Goal: Information Seeking & Learning: Learn about a topic

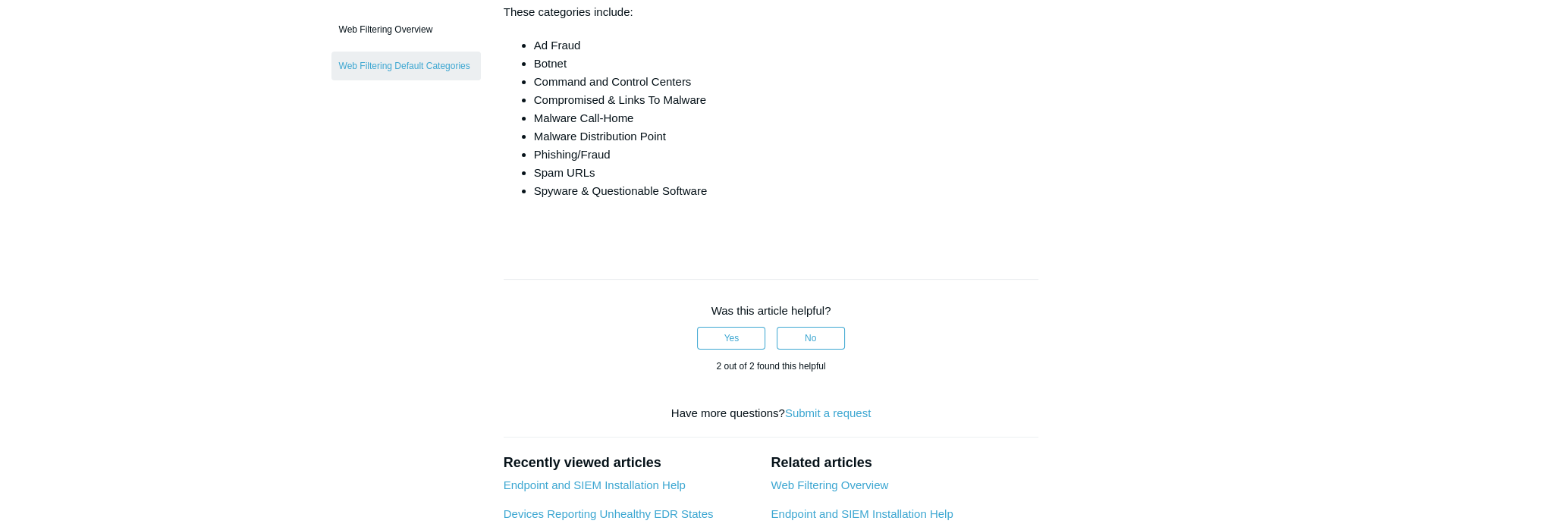
scroll to position [76, 0]
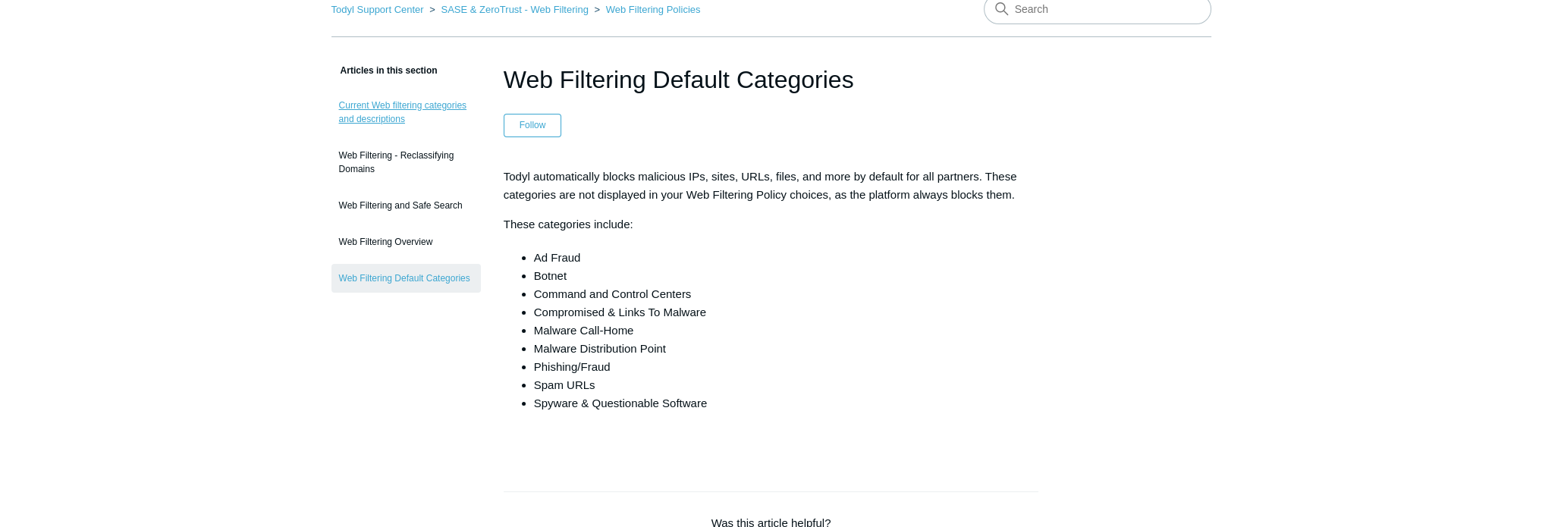
click at [425, 105] on link "Current Web filtering categories and descriptions" at bounding box center [405, 112] width 149 height 42
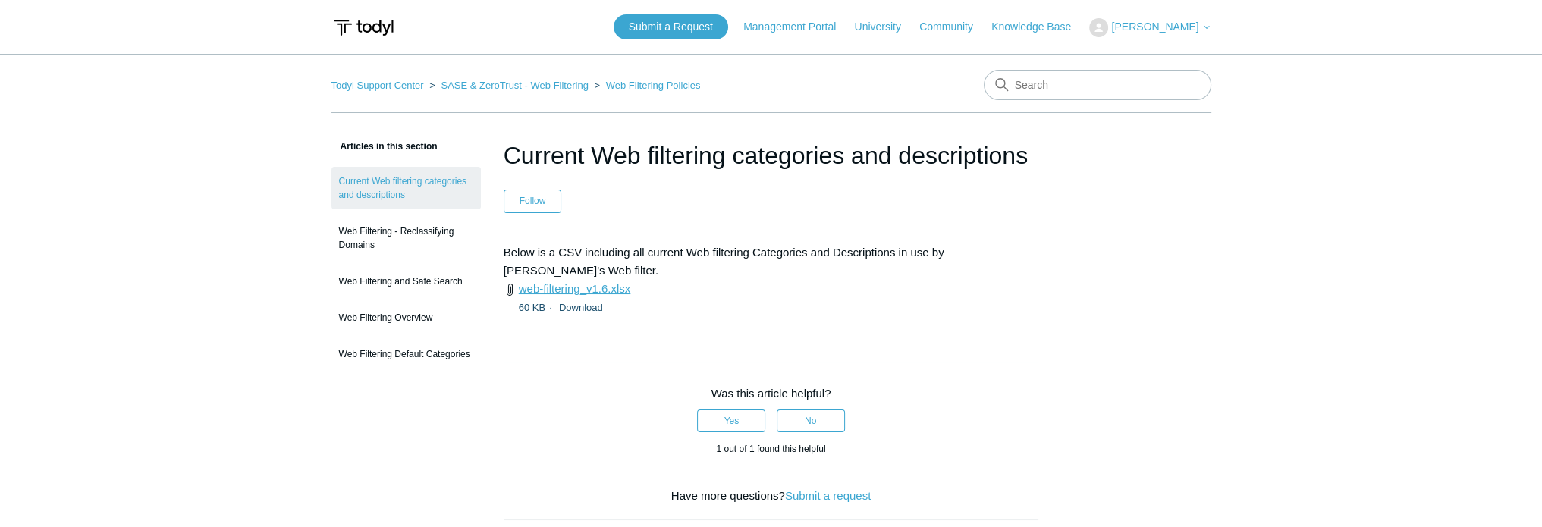
click at [596, 282] on link "web-filtering_v1.6.xlsx" at bounding box center [575, 288] width 112 height 13
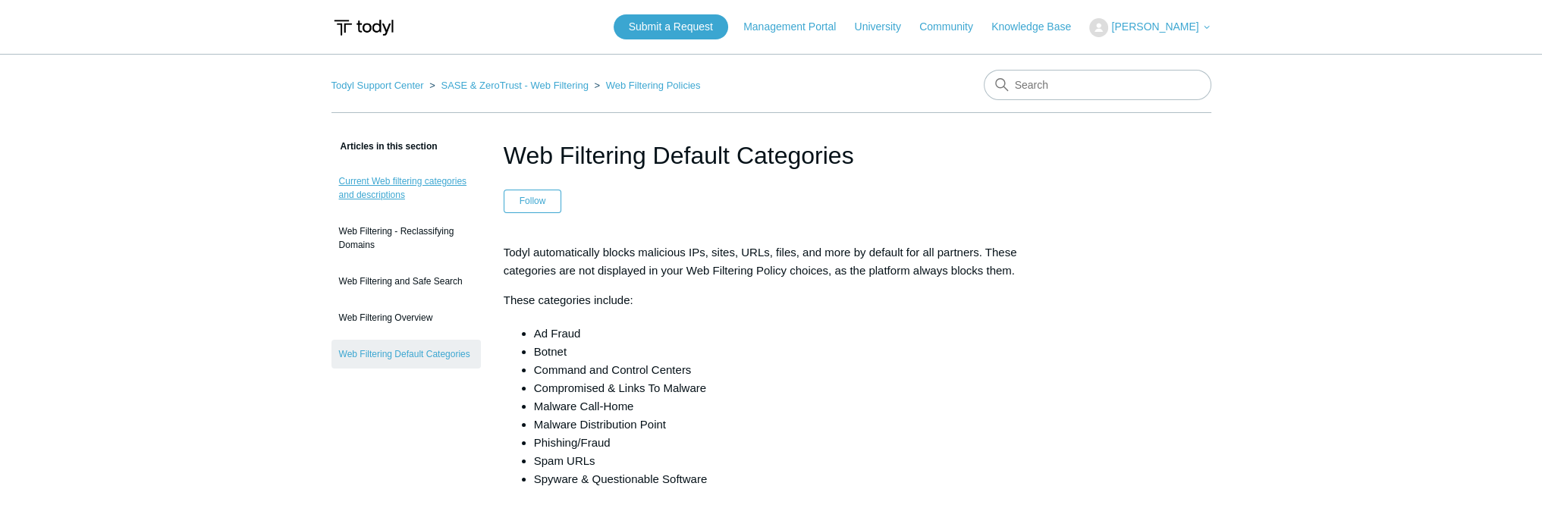
click at [398, 187] on link "Current Web filtering categories and descriptions" at bounding box center [405, 188] width 149 height 42
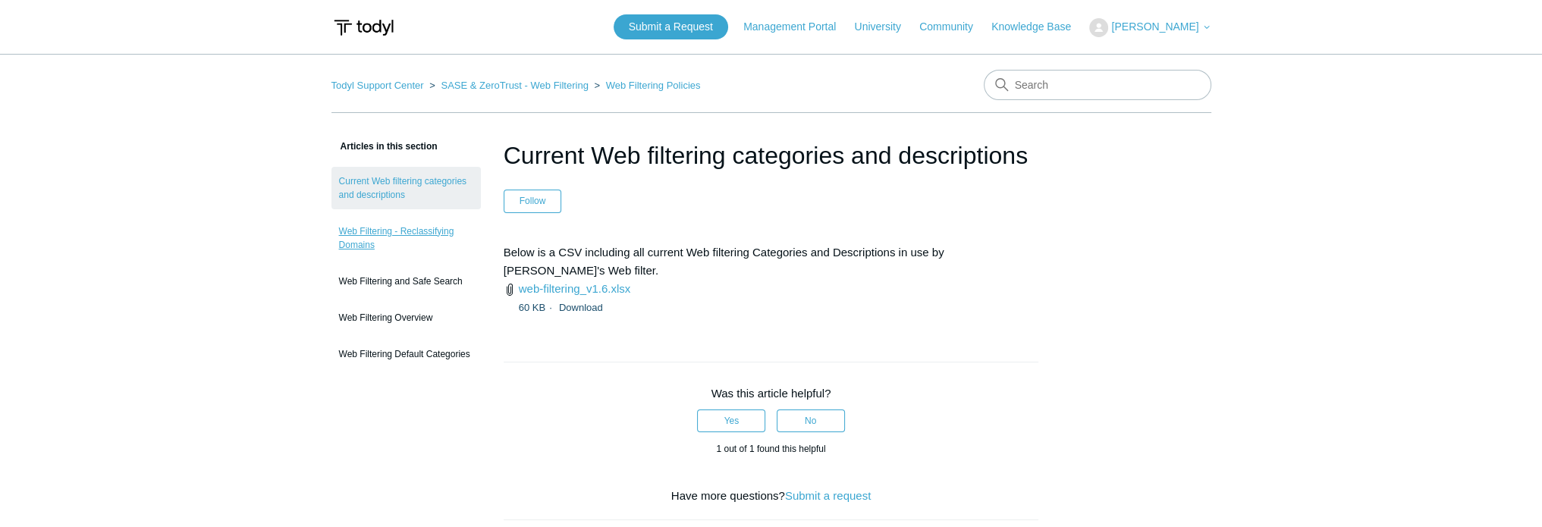
click at [397, 225] on link "Web Filtering - Reclassifying Domains" at bounding box center [405, 238] width 149 height 42
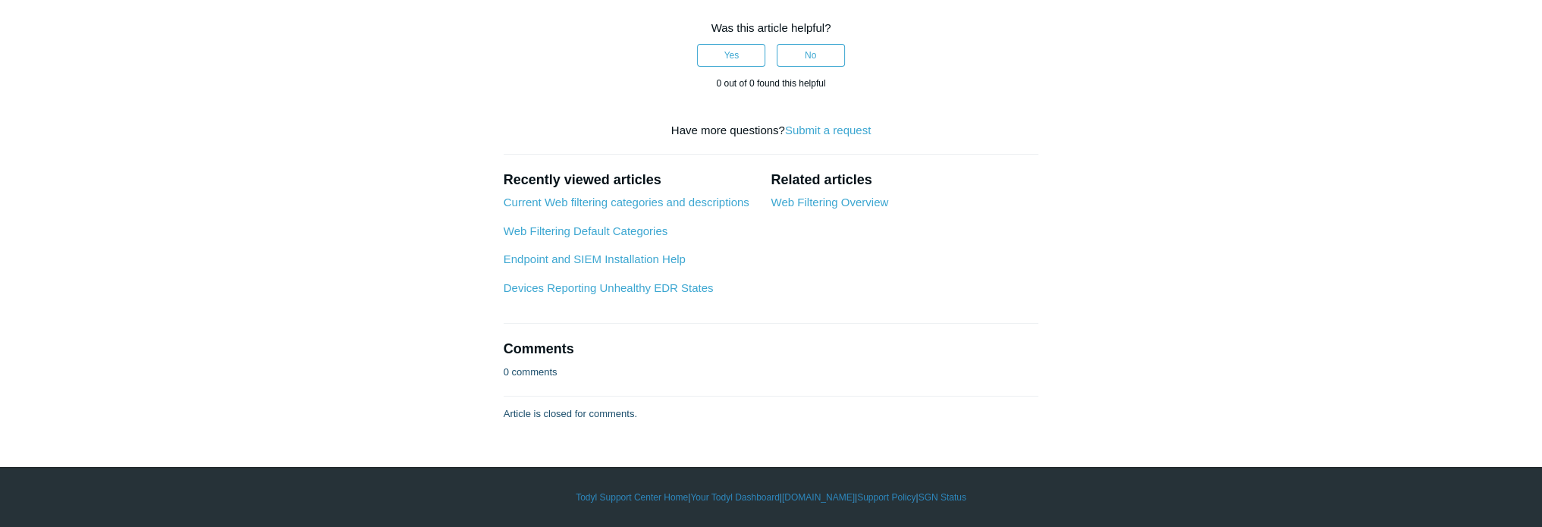
scroll to position [910, 0]
click at [866, 209] on link "Web Filtering Overview" at bounding box center [830, 202] width 118 height 13
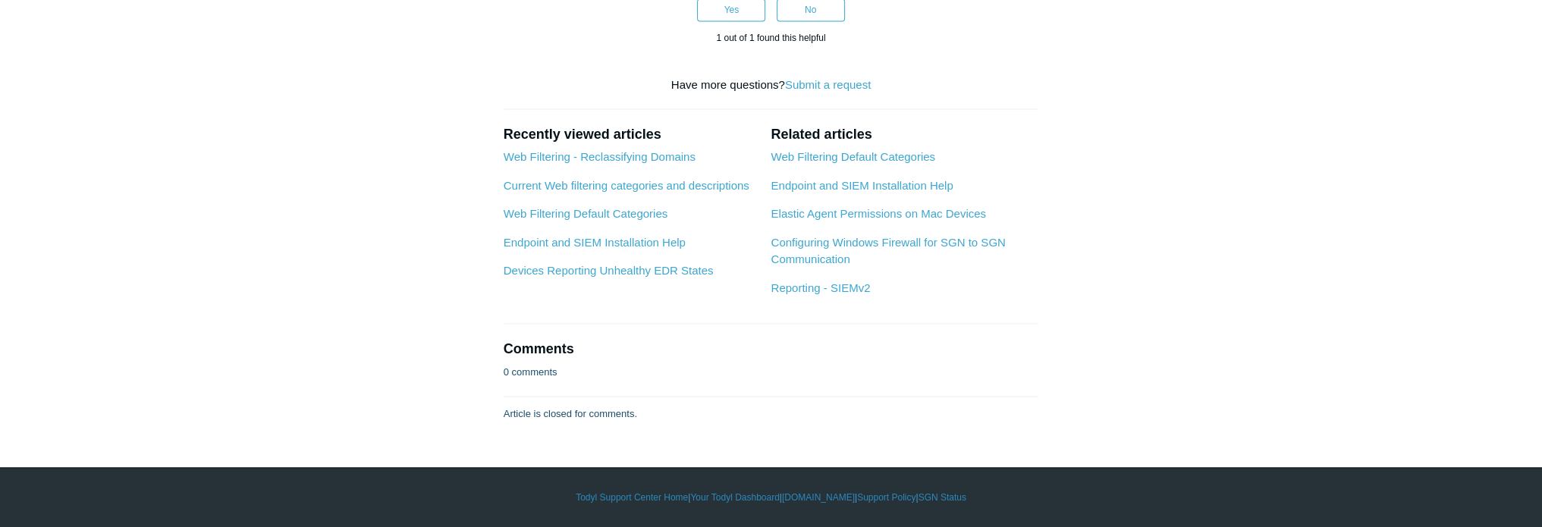
scroll to position [3466, 0]
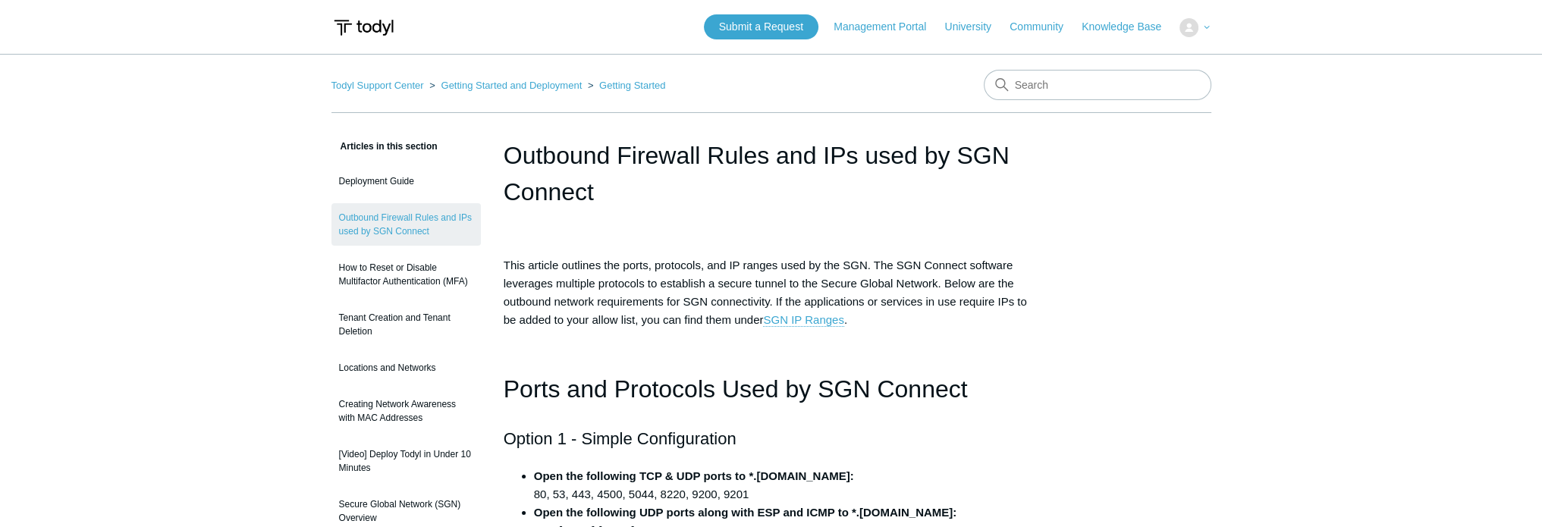
scroll to position [1429, 0]
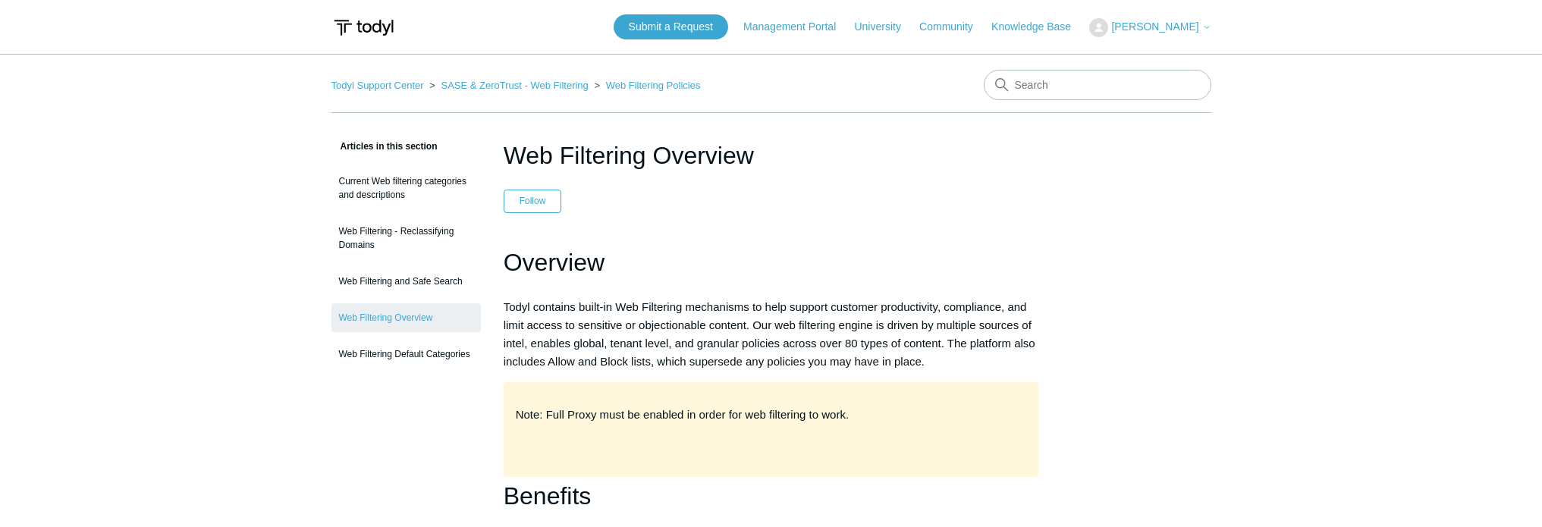
scroll to position [3466, 0]
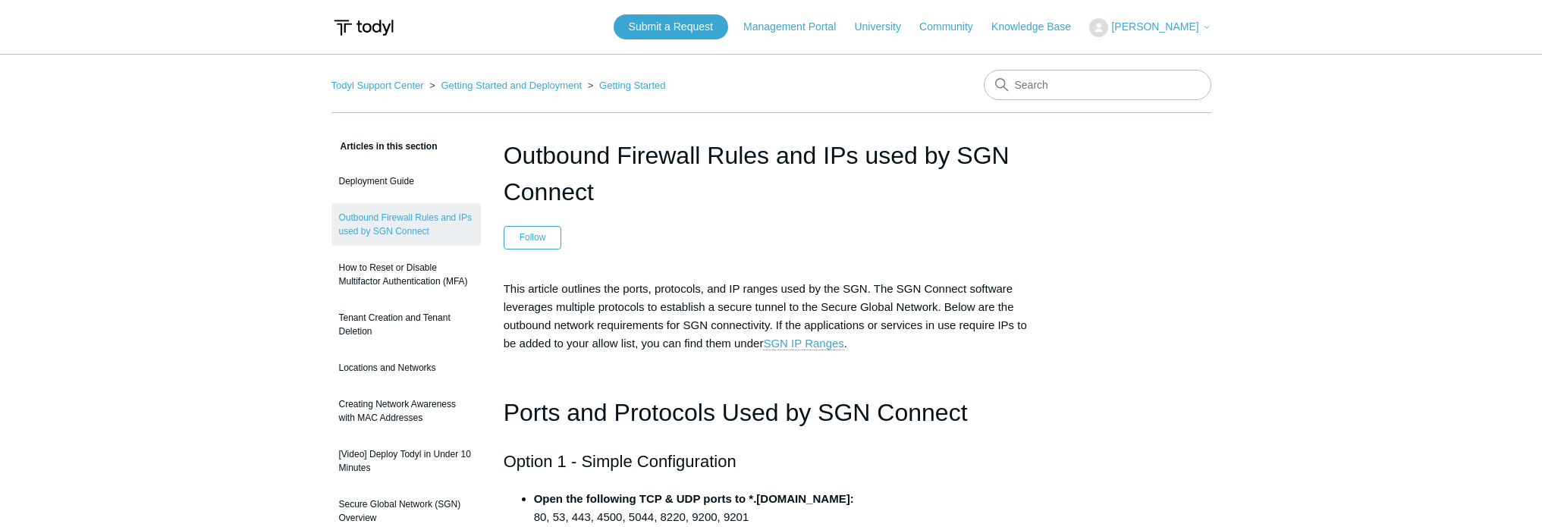
scroll to position [1429, 0]
